Goal: Navigation & Orientation: Go to known website

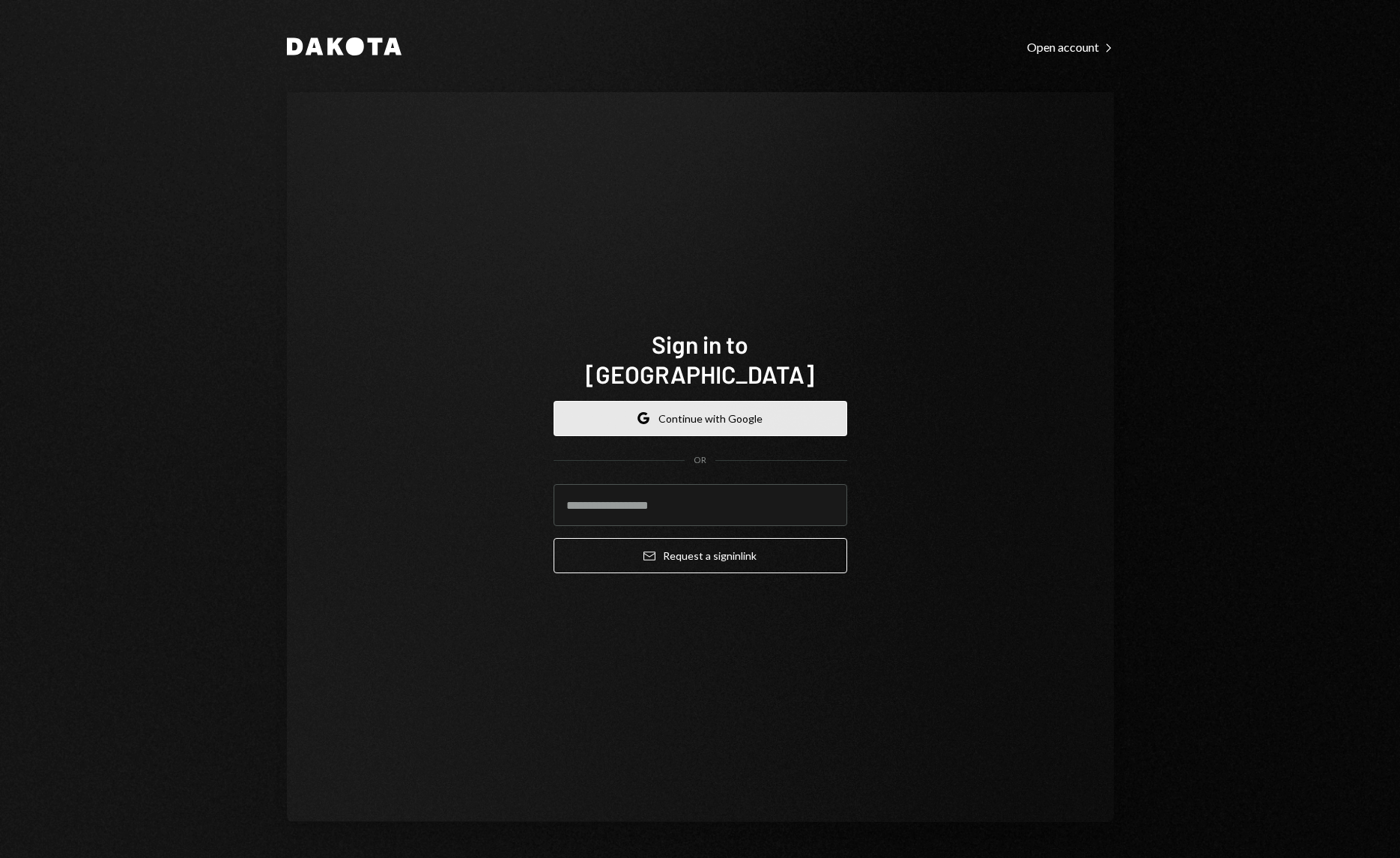
click at [703, 402] on button "Google Continue with Google" at bounding box center [700, 418] width 293 height 35
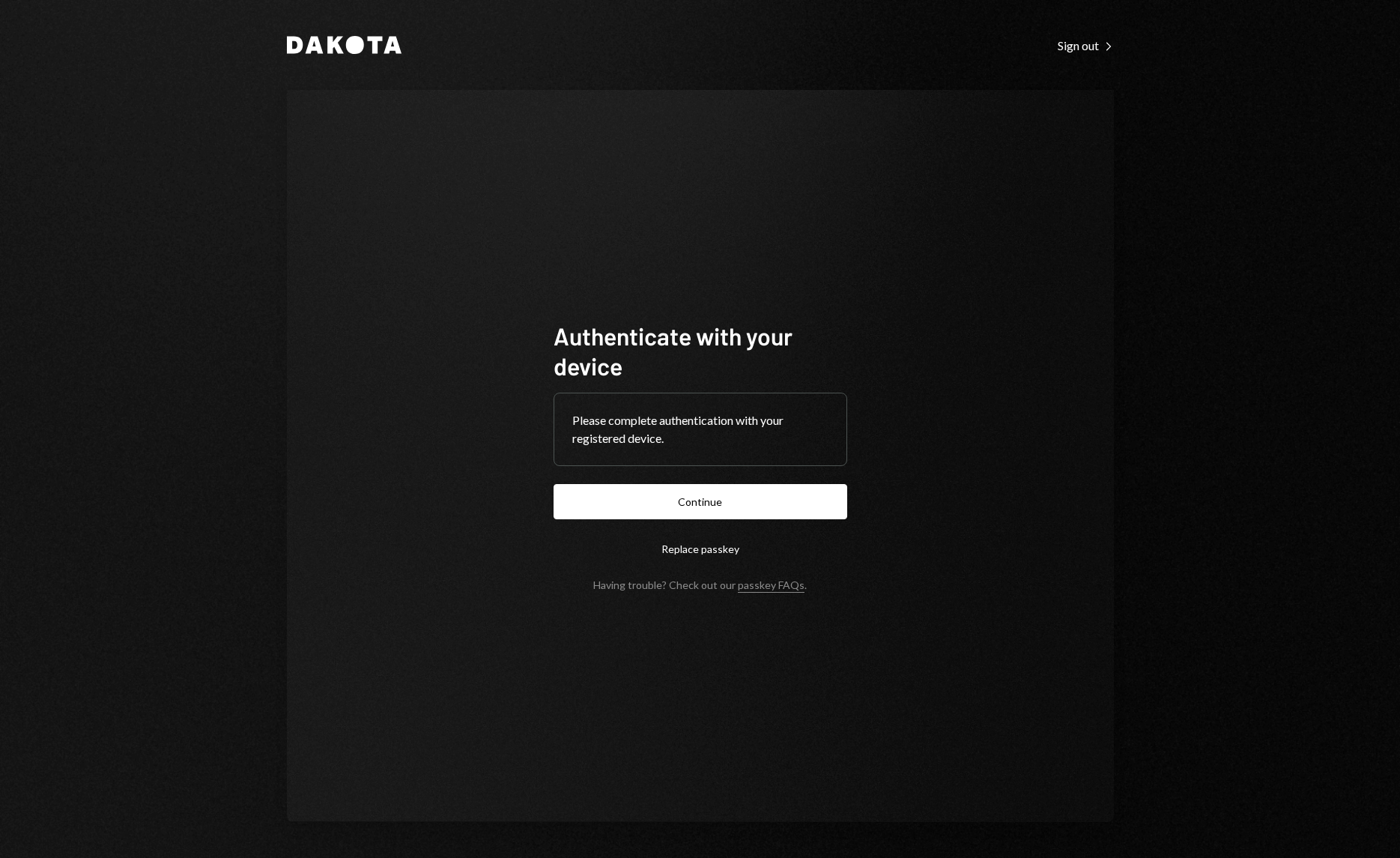
click at [708, 496] on button "Continue" at bounding box center [700, 501] width 293 height 35
